Goal: Use online tool/utility: Use online tool/utility

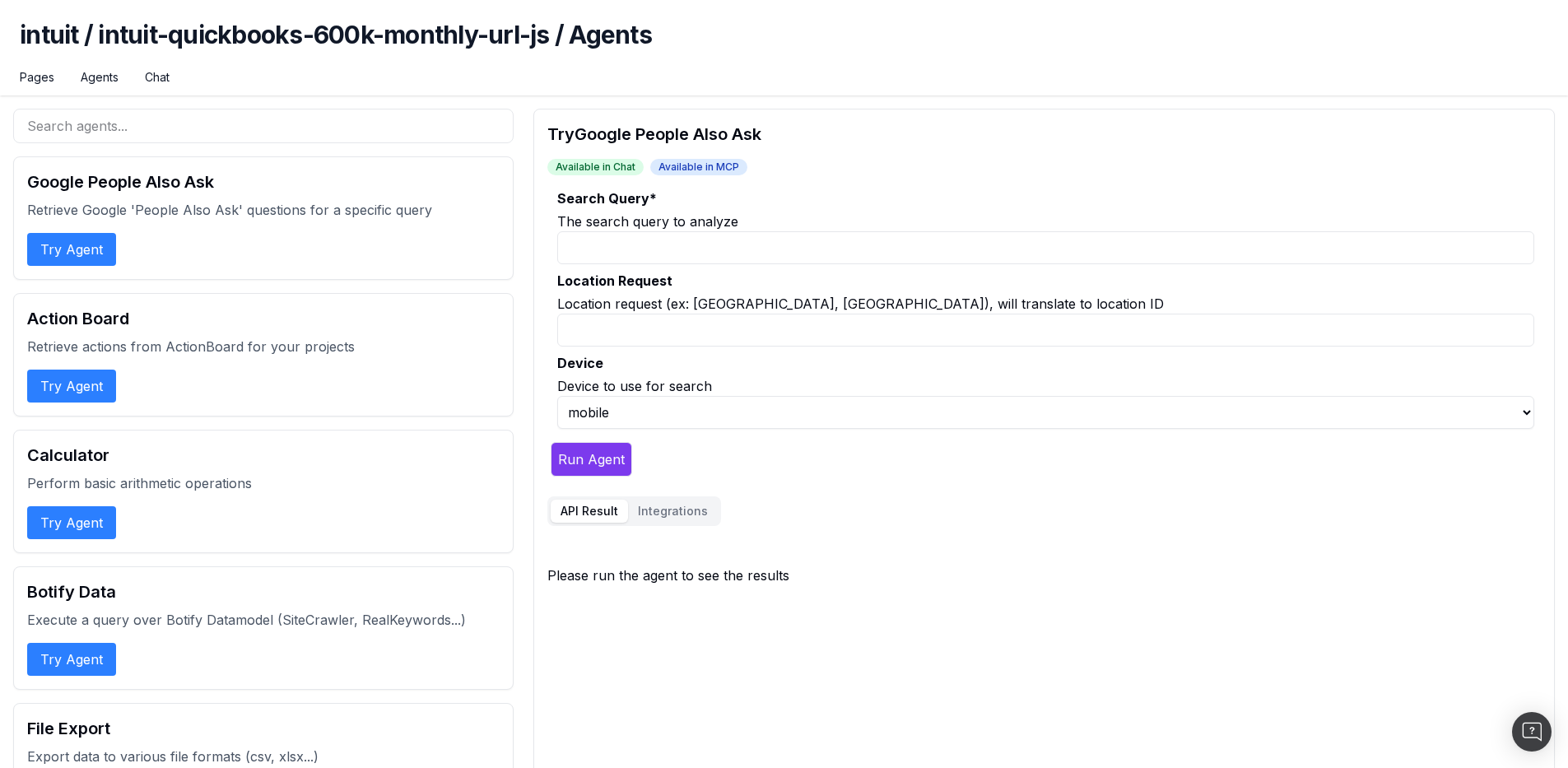
select select "1"
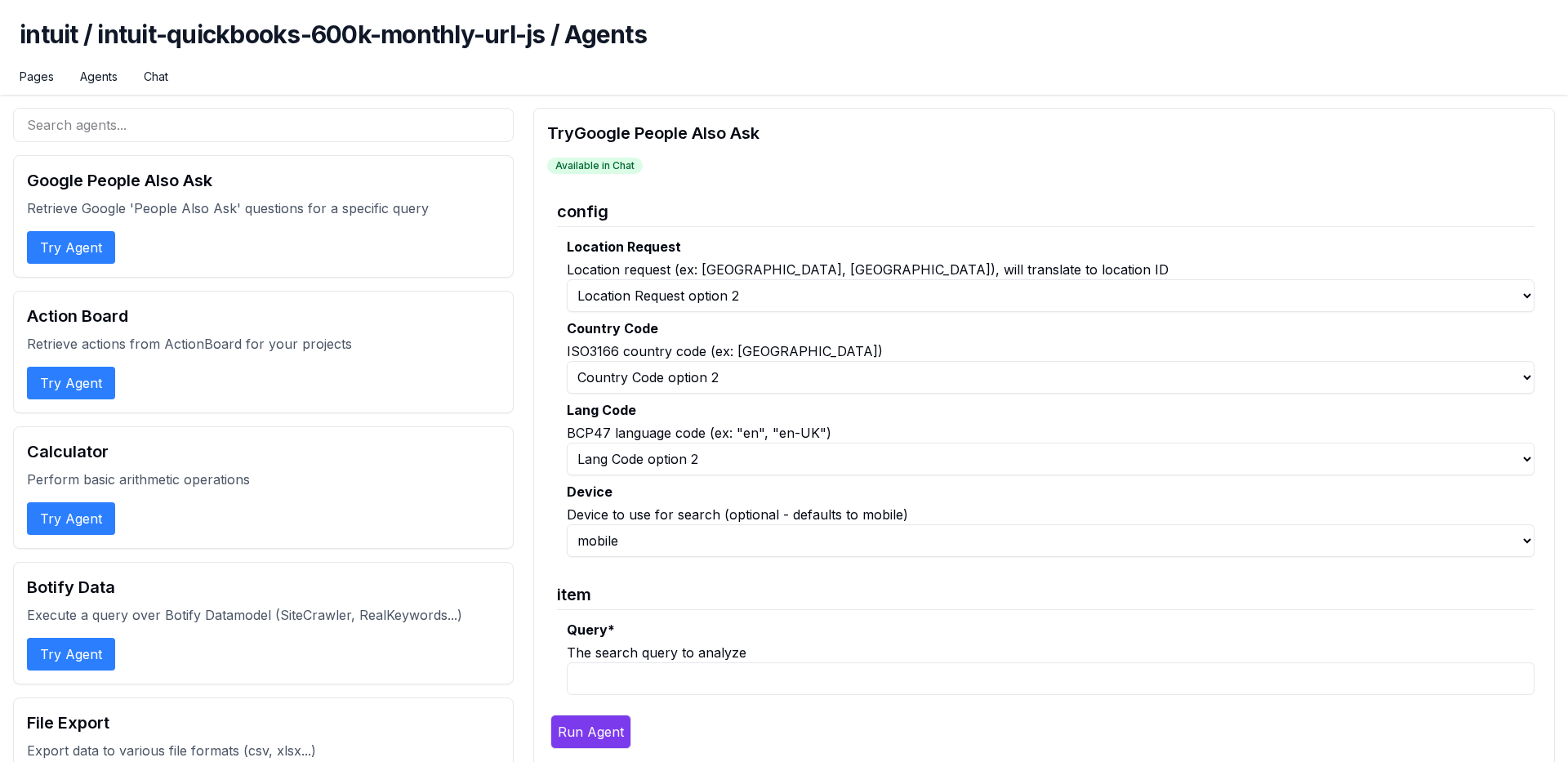
select select "1"
